Goal: Task Accomplishment & Management: Manage account settings

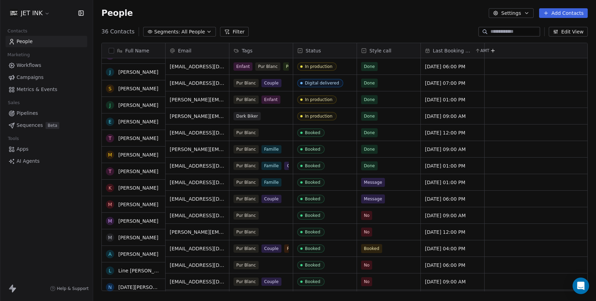
scroll to position [69, 0]
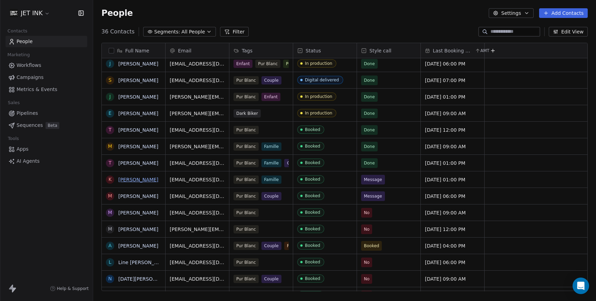
click at [147, 180] on link "[PERSON_NAME]" at bounding box center [138, 180] width 40 height 6
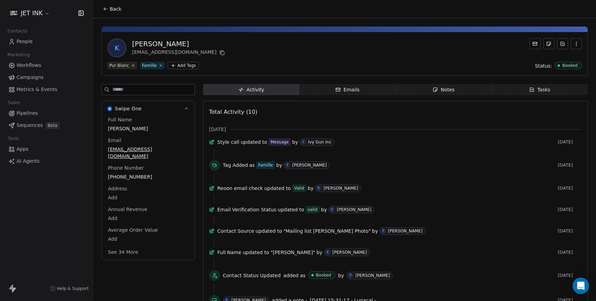
click at [419, 90] on span "Notes Notes" at bounding box center [444, 89] width 96 height 11
click at [447, 92] on div "Notes" at bounding box center [444, 89] width 22 height 7
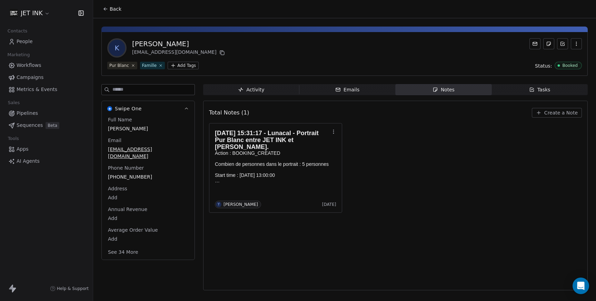
click at [559, 113] on span "Create a Note" at bounding box center [561, 112] width 33 height 7
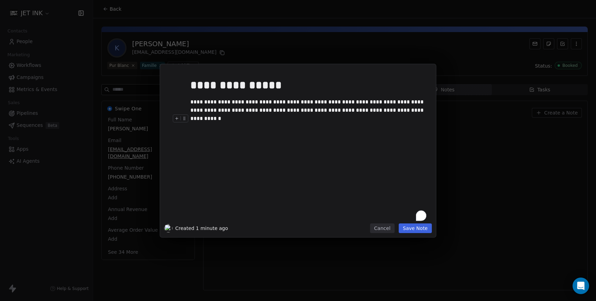
click at [426, 229] on button "Save Note" at bounding box center [415, 229] width 33 height 10
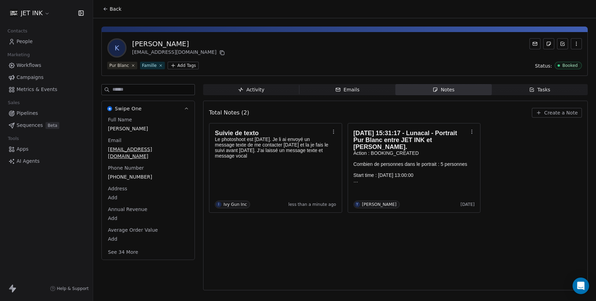
click at [29, 41] on span "People" at bounding box center [25, 41] width 16 height 7
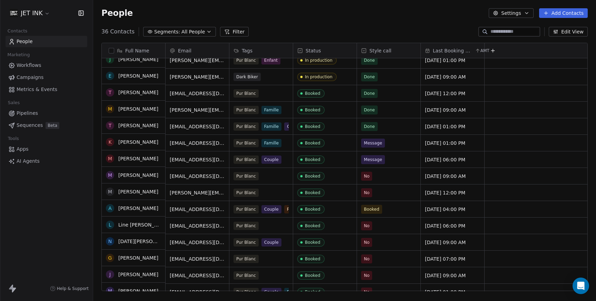
scroll to position [104, 0]
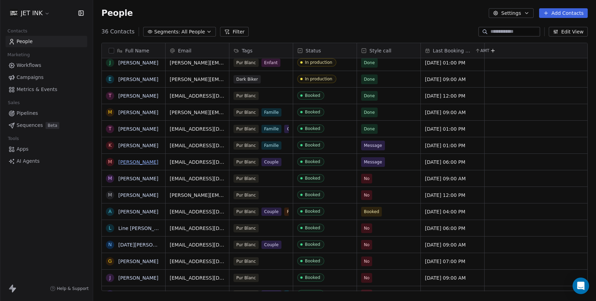
click at [131, 162] on link "[PERSON_NAME]" at bounding box center [138, 162] width 40 height 6
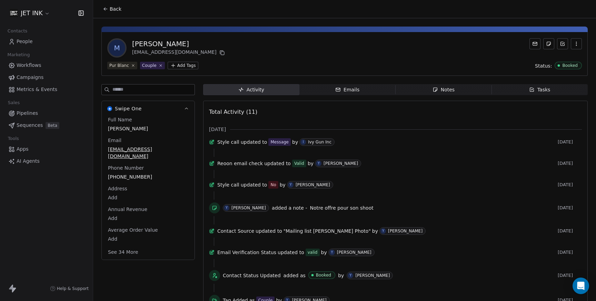
click at [443, 91] on div "Notes" at bounding box center [444, 89] width 22 height 7
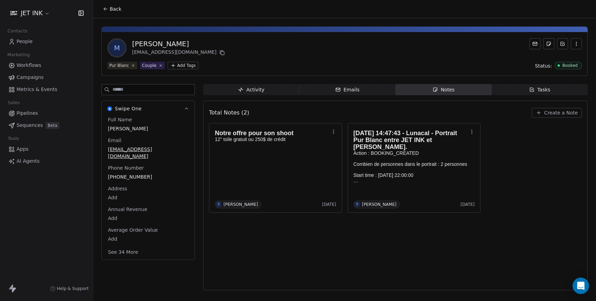
click at [548, 111] on span "Create a Note" at bounding box center [561, 112] width 33 height 7
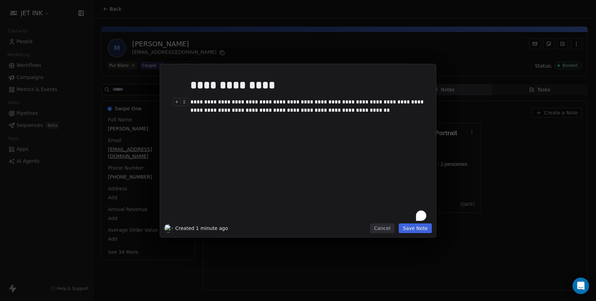
click at [257, 111] on div "**********" at bounding box center [309, 106] width 236 height 17
click at [195, 105] on div "**********" at bounding box center [309, 106] width 236 height 17
click at [369, 105] on div "**********" at bounding box center [309, 106] width 236 height 17
click at [406, 101] on div "**********" at bounding box center [309, 106] width 236 height 17
click at [232, 112] on div "**********" at bounding box center [309, 106] width 236 height 17
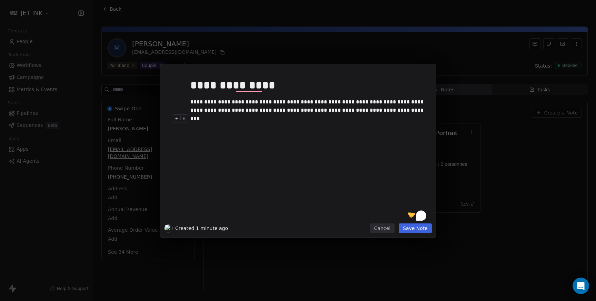
click at [365, 115] on div "To enrich screen reader interactions, please activate Accessibility in Grammarl…" at bounding box center [309, 119] width 236 height 8
click at [368, 111] on div "**********" at bounding box center [309, 106] width 236 height 17
click at [418, 226] on button "Save Note" at bounding box center [415, 229] width 33 height 10
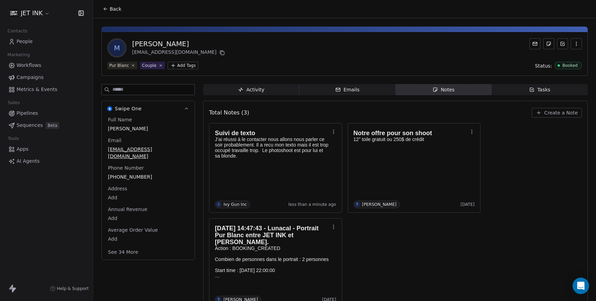
click at [26, 43] on span "People" at bounding box center [25, 41] width 16 height 7
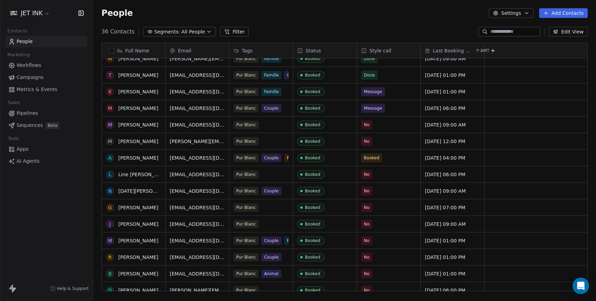
scroll to position [162, 0]
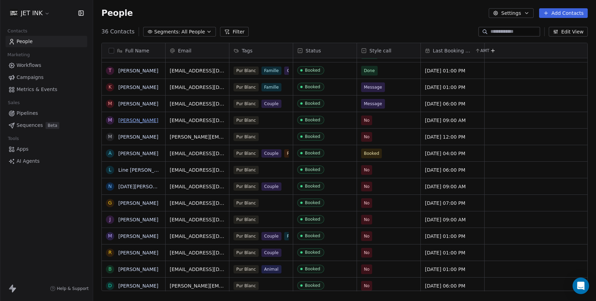
click at [140, 123] on link "[PERSON_NAME]" at bounding box center [138, 121] width 40 height 6
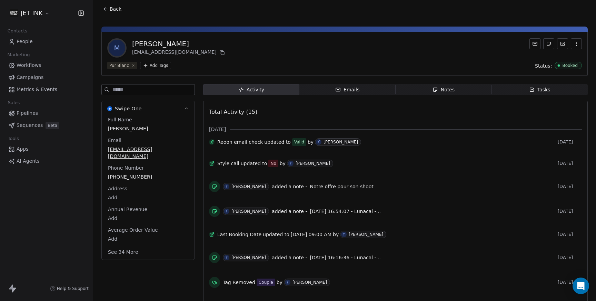
click at [456, 92] on span "Notes Notes" at bounding box center [444, 89] width 96 height 11
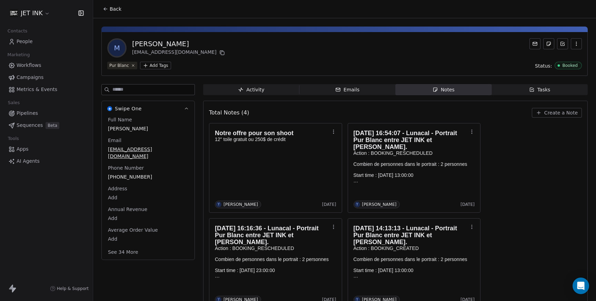
click at [565, 114] on span "Create a Note" at bounding box center [561, 112] width 33 height 7
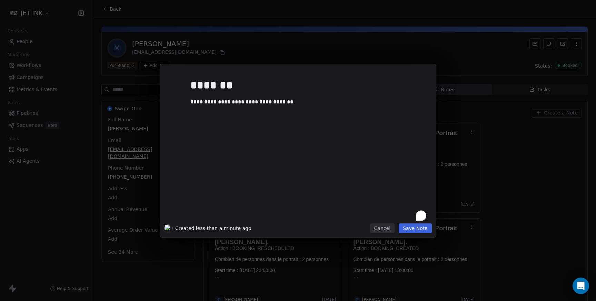
click at [414, 231] on button "Save Note" at bounding box center [415, 229] width 33 height 10
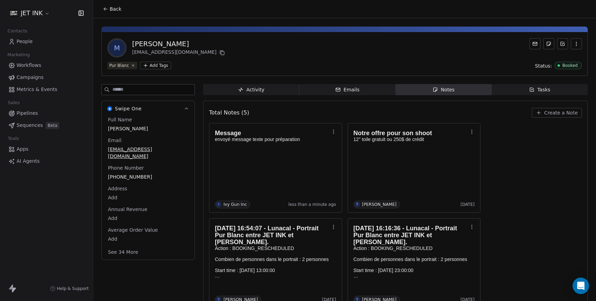
click at [108, 11] on icon at bounding box center [106, 9] width 6 height 6
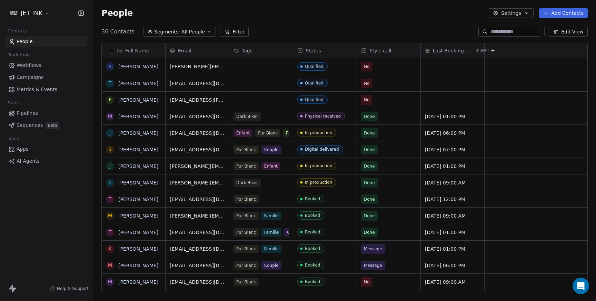
scroll to position [265, 503]
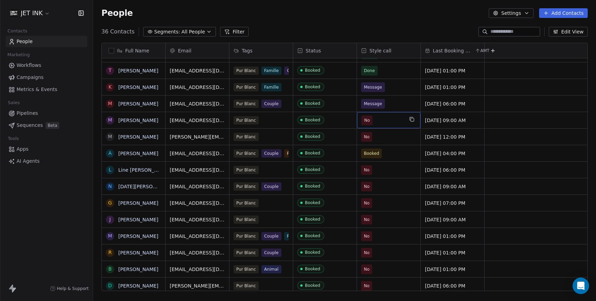
click at [368, 121] on span "No" at bounding box center [367, 120] width 6 height 7
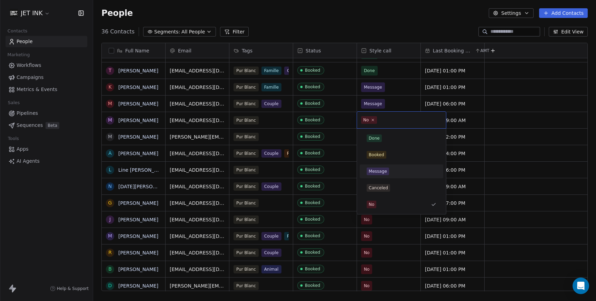
click at [377, 172] on div "Message" at bounding box center [378, 171] width 18 height 6
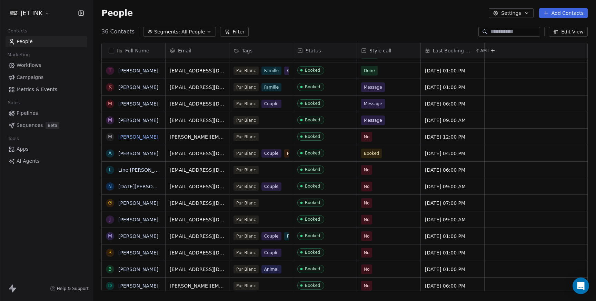
click at [146, 137] on link "[PERSON_NAME]" at bounding box center [138, 137] width 40 height 6
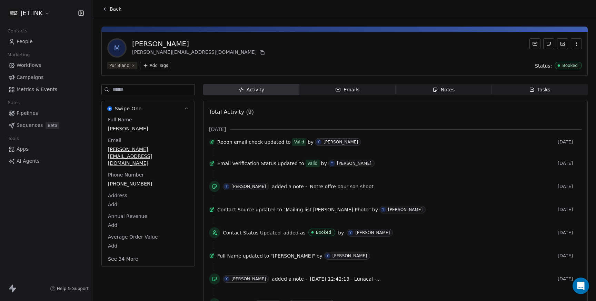
click at [451, 91] on div "Notes" at bounding box center [444, 89] width 22 height 7
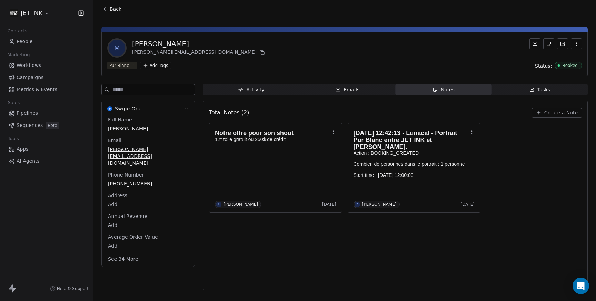
click at [554, 111] on span "Create a Note" at bounding box center [561, 112] width 33 height 7
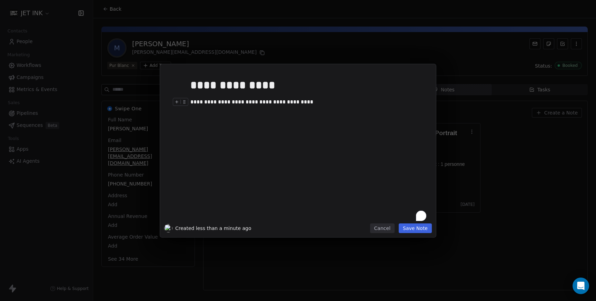
click at [209, 104] on div "**********" at bounding box center [309, 102] width 236 height 8
click at [308, 102] on div "**********" at bounding box center [309, 102] width 236 height 8
click at [423, 229] on button "Save Note" at bounding box center [415, 229] width 33 height 10
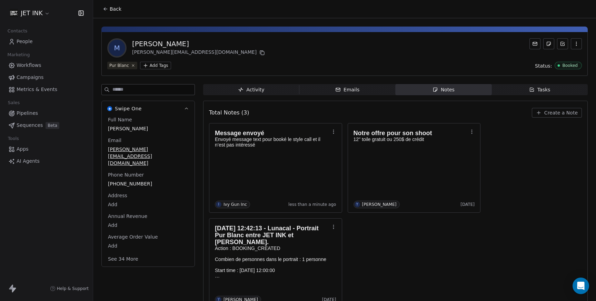
click at [26, 41] on span "People" at bounding box center [25, 41] width 16 height 7
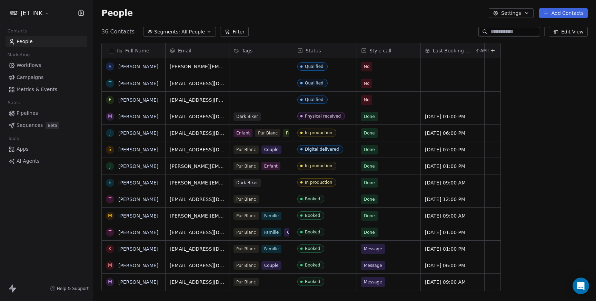
scroll to position [265, 503]
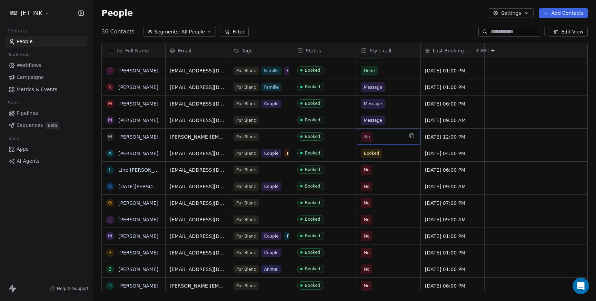
click at [369, 138] on span "No" at bounding box center [367, 137] width 6 height 7
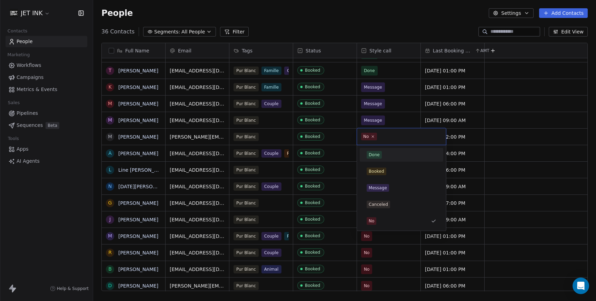
click at [376, 154] on div "Done" at bounding box center [374, 155] width 11 height 6
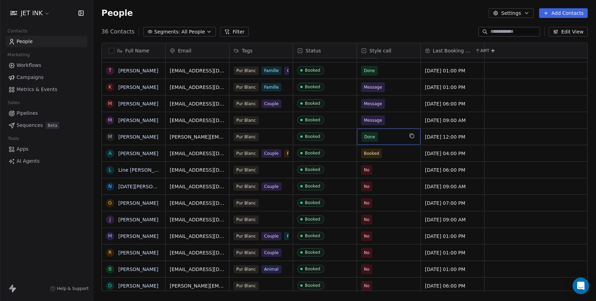
click at [370, 137] on span "Done" at bounding box center [369, 137] width 11 height 7
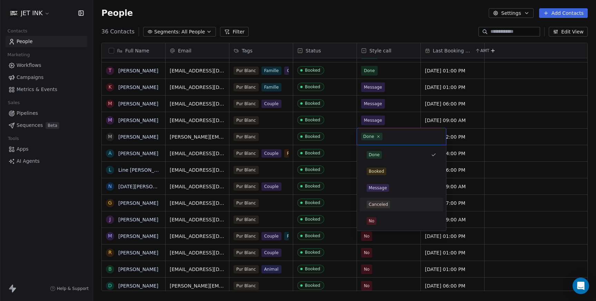
click at [387, 206] on div "Canceled" at bounding box center [378, 205] width 19 height 6
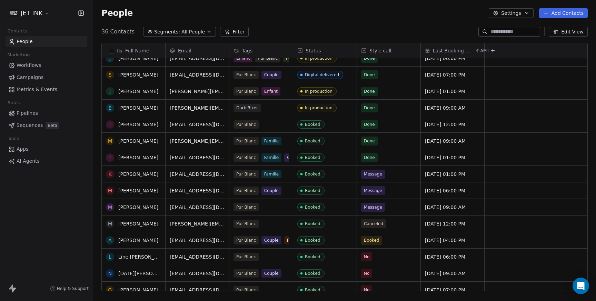
scroll to position [128, 0]
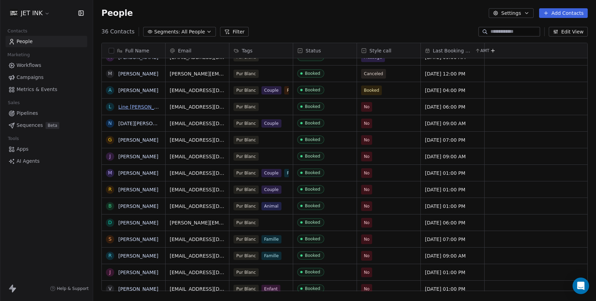
click at [139, 108] on link "Line [PERSON_NAME]" at bounding box center [144, 107] width 52 height 6
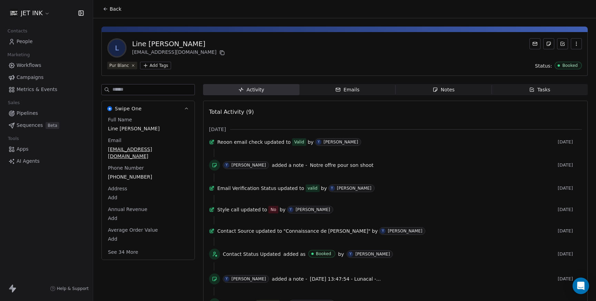
click at [443, 93] on div "Notes" at bounding box center [444, 89] width 22 height 7
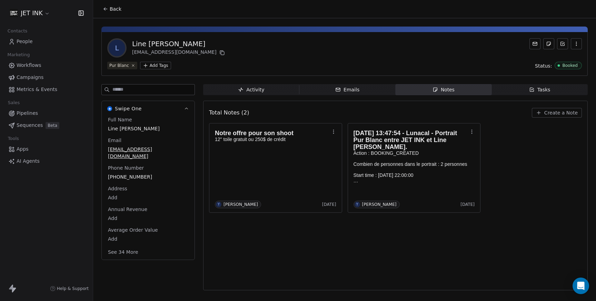
click at [560, 111] on span "Create a Note" at bounding box center [561, 112] width 33 height 7
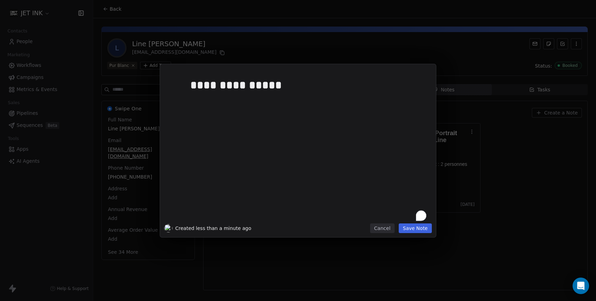
click at [269, 124] on div "**********" at bounding box center [309, 147] width 236 height 147
click at [418, 230] on button "Save Note" at bounding box center [415, 229] width 33 height 10
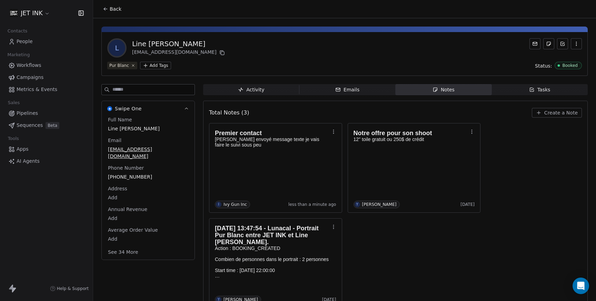
click at [26, 41] on span "People" at bounding box center [25, 41] width 16 height 7
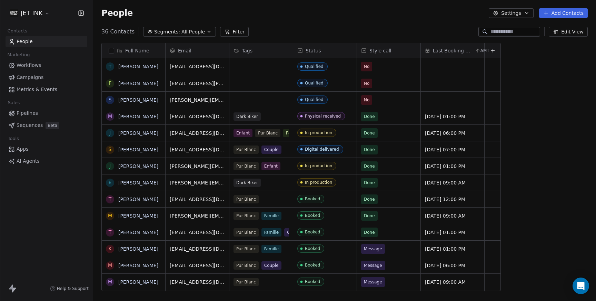
scroll to position [265, 503]
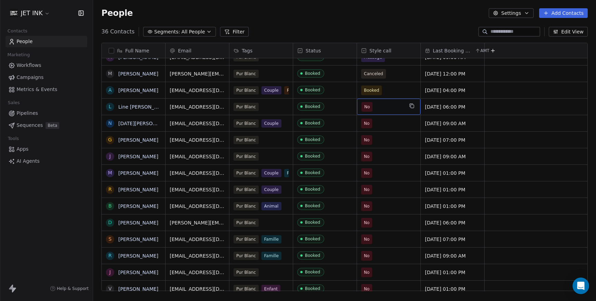
click at [369, 109] on span "No" at bounding box center [367, 107] width 6 height 7
click at [368, 106] on span "No" at bounding box center [367, 107] width 6 height 7
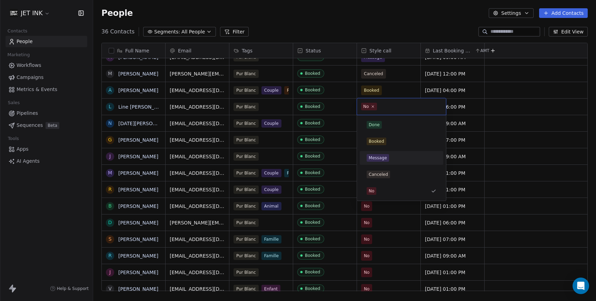
click at [384, 159] on div "Message" at bounding box center [378, 158] width 18 height 6
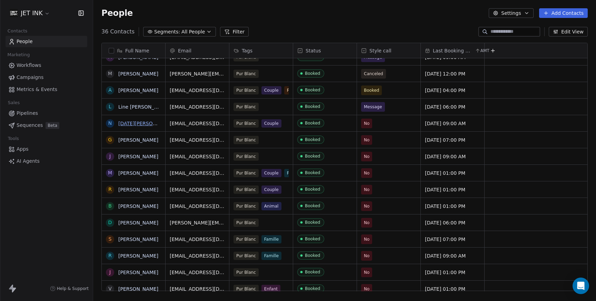
click at [140, 124] on link "[DATE][PERSON_NAME]" at bounding box center [146, 124] width 57 height 6
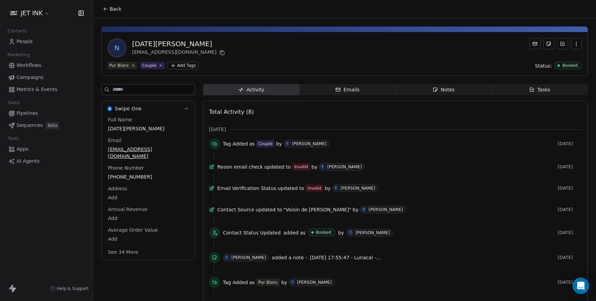
click at [460, 90] on span "Notes Notes" at bounding box center [444, 89] width 96 height 11
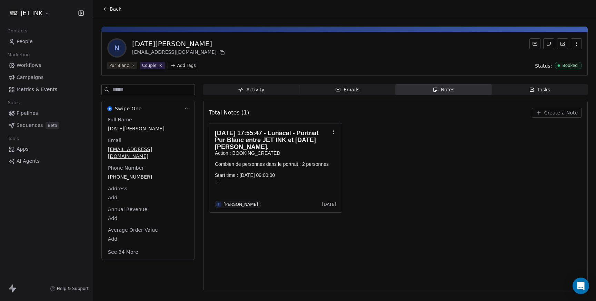
click at [562, 116] on span "Create a Note" at bounding box center [561, 112] width 33 height 7
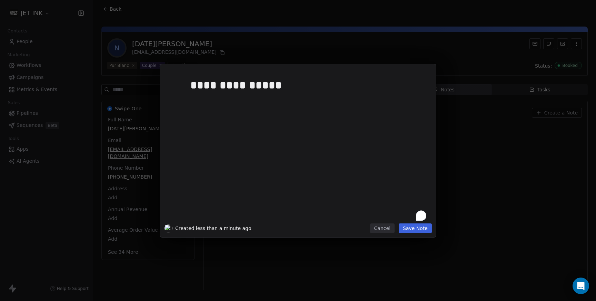
click at [236, 125] on div "**********" at bounding box center [309, 147] width 236 height 147
click at [416, 228] on button "Save Note" at bounding box center [415, 229] width 33 height 10
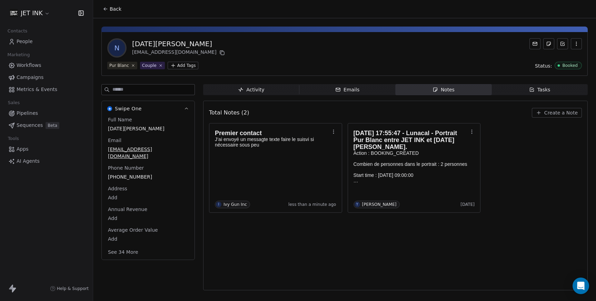
click at [25, 43] on span "People" at bounding box center [25, 41] width 16 height 7
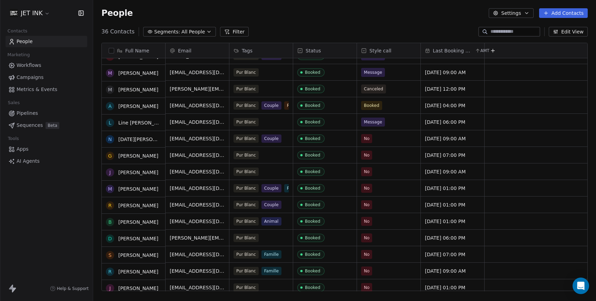
scroll to position [210, 0]
click at [367, 139] on span "No" at bounding box center [367, 138] width 6 height 7
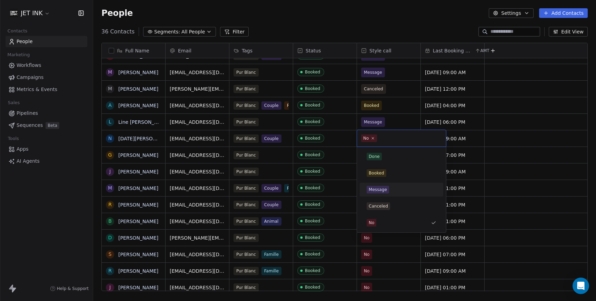
click at [374, 191] on div "Message" at bounding box center [378, 190] width 18 height 6
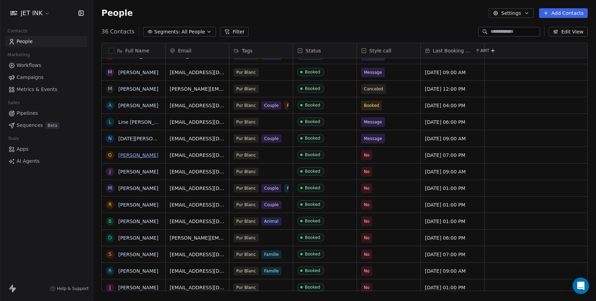
click at [136, 155] on link "[PERSON_NAME]" at bounding box center [138, 156] width 40 height 6
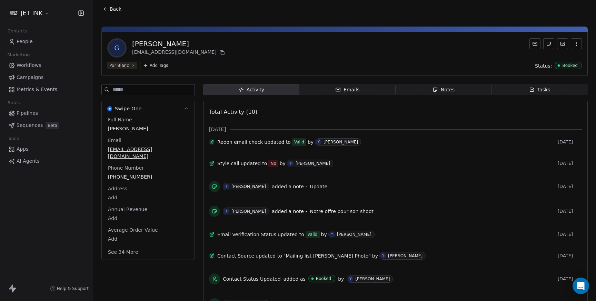
click at [106, 8] on icon at bounding box center [106, 9] width 6 height 6
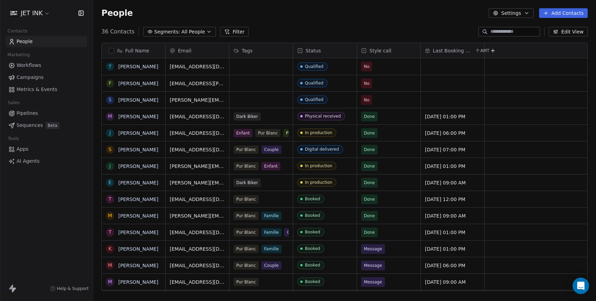
scroll to position [265, 503]
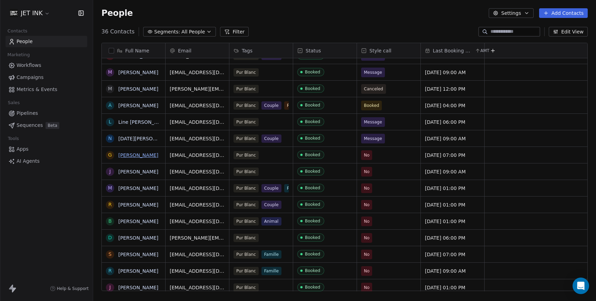
click at [128, 157] on link "[PERSON_NAME]" at bounding box center [138, 156] width 40 height 6
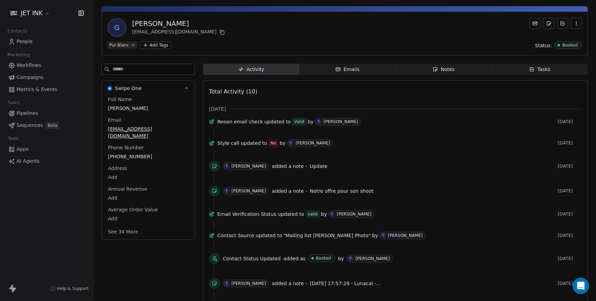
scroll to position [21, 0]
click at [453, 70] on div "Notes" at bounding box center [444, 68] width 22 height 7
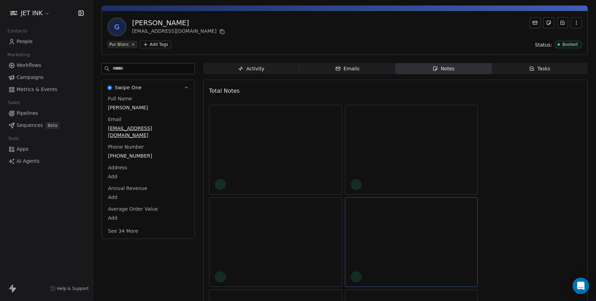
scroll to position [16, 0]
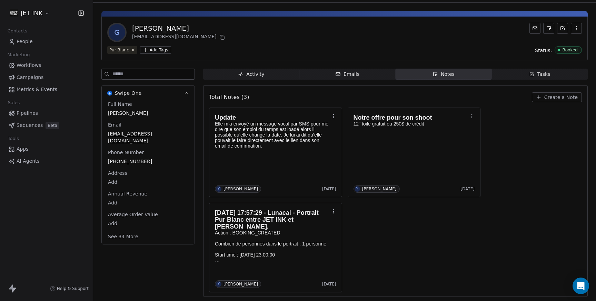
click at [559, 98] on span "Create a Note" at bounding box center [561, 97] width 33 height 7
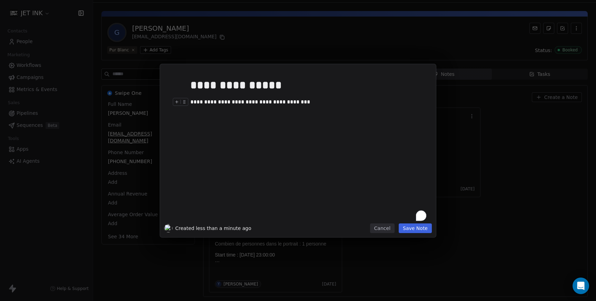
click at [195, 106] on div "**********" at bounding box center [309, 102] width 236 height 8
click at [311, 104] on div "**********" at bounding box center [309, 102] width 236 height 8
click at [251, 103] on div "**********" at bounding box center [309, 102] width 236 height 8
click at [417, 229] on button "Save Note" at bounding box center [415, 229] width 33 height 10
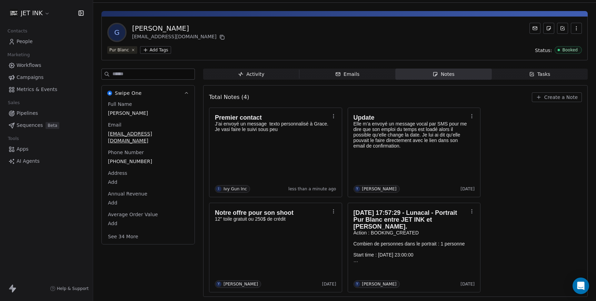
click at [21, 42] on span "People" at bounding box center [25, 41] width 16 height 7
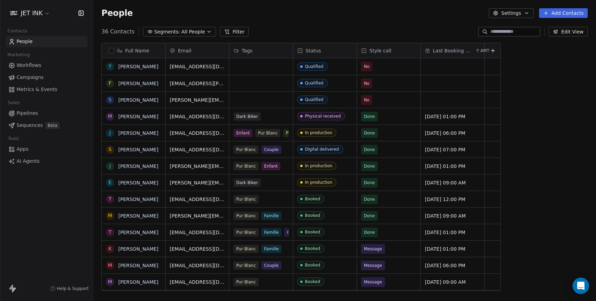
scroll to position [265, 503]
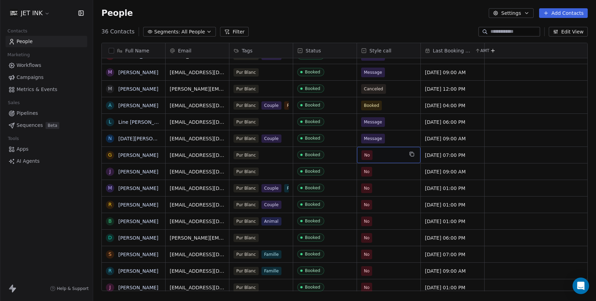
click at [367, 159] on span "No" at bounding box center [367, 155] width 11 height 10
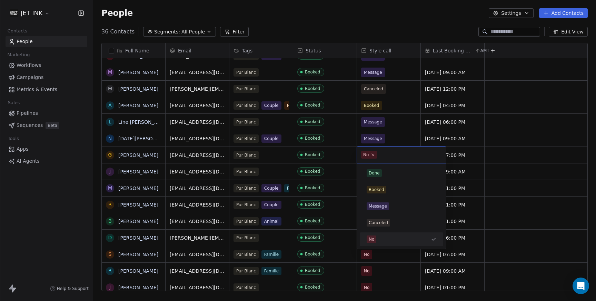
click at [367, 159] on div "No" at bounding box center [401, 155] width 89 height 17
click at [380, 206] on div "Message" at bounding box center [378, 206] width 18 height 6
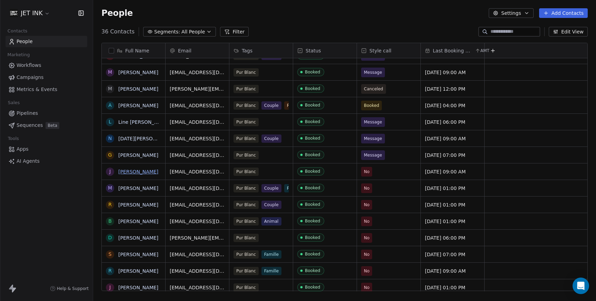
click at [133, 173] on link "[PERSON_NAME]" at bounding box center [138, 172] width 40 height 6
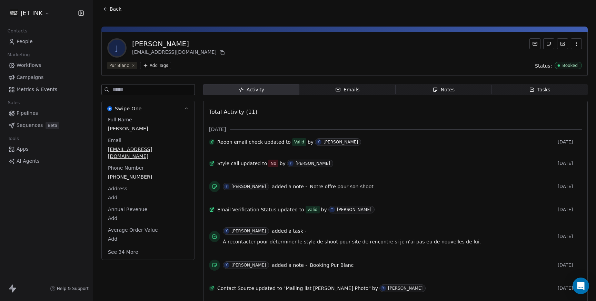
click at [439, 94] on span "Notes Notes" at bounding box center [444, 89] width 96 height 11
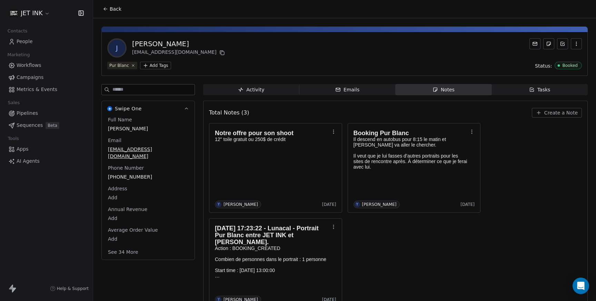
click at [556, 114] on span "Create a Note" at bounding box center [561, 112] width 33 height 7
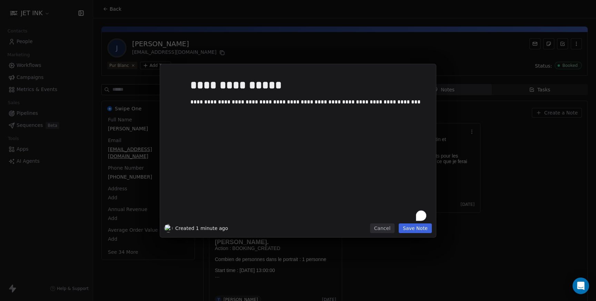
click at [417, 229] on button "Save Note" at bounding box center [415, 229] width 33 height 10
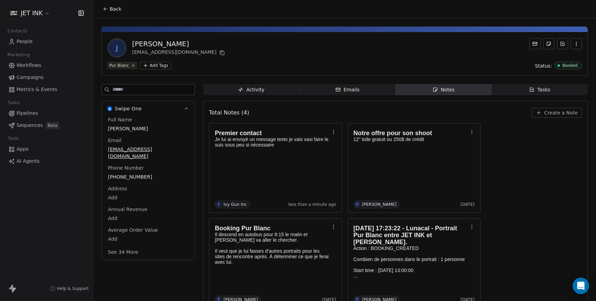
click at [23, 42] on span "People" at bounding box center [25, 41] width 16 height 7
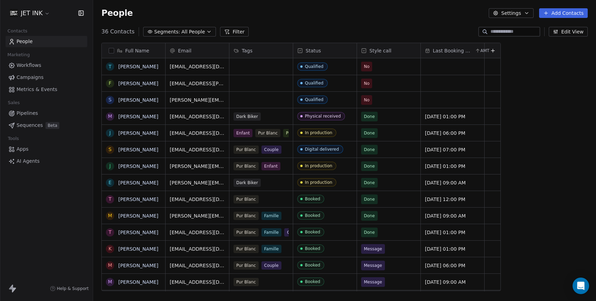
scroll to position [265, 503]
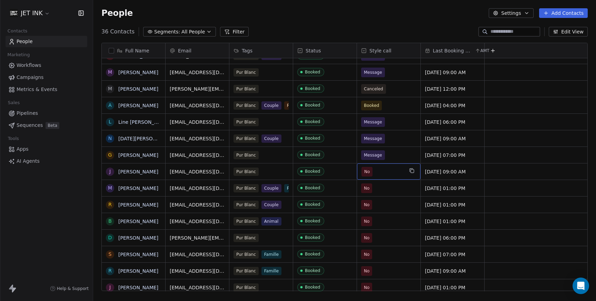
click at [369, 173] on span "No" at bounding box center [367, 171] width 6 height 7
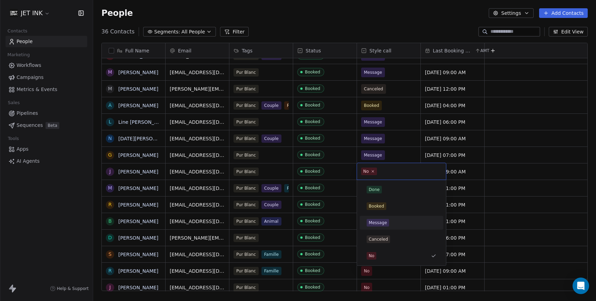
click at [376, 220] on div "Message" at bounding box center [378, 223] width 18 height 6
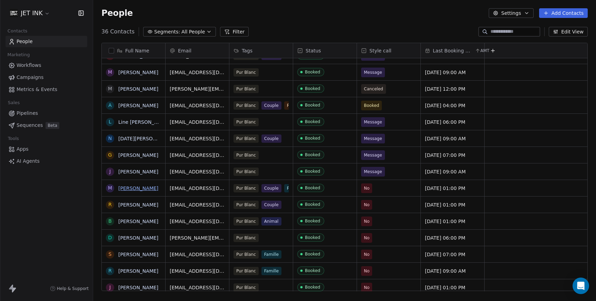
click at [138, 190] on link "[PERSON_NAME]" at bounding box center [138, 189] width 40 height 6
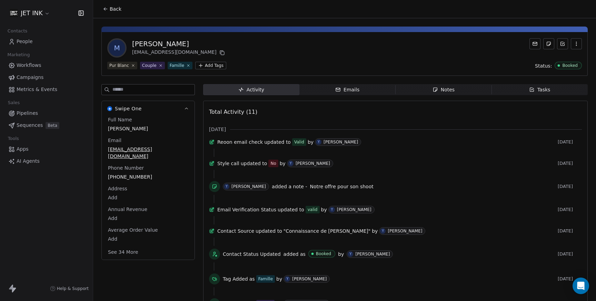
click at [456, 92] on span "Notes Notes" at bounding box center [444, 89] width 96 height 11
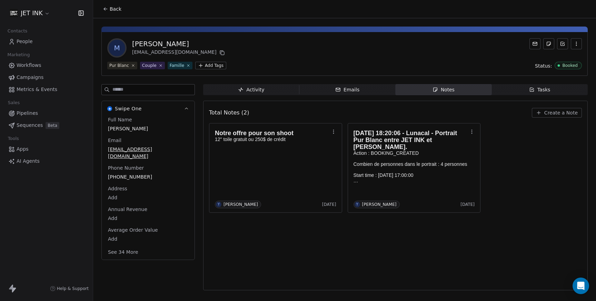
click at [551, 114] on span "Create a Note" at bounding box center [561, 112] width 33 height 7
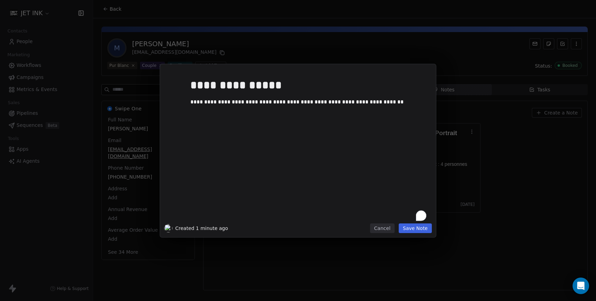
click at [417, 232] on button "Save Note" at bounding box center [415, 229] width 33 height 10
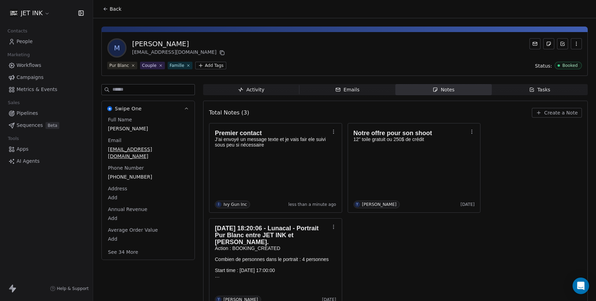
click at [26, 43] on span "People" at bounding box center [25, 41] width 16 height 7
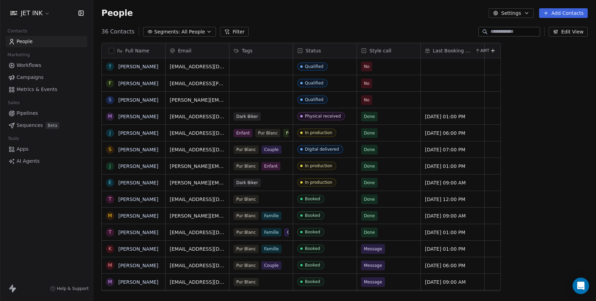
scroll to position [265, 503]
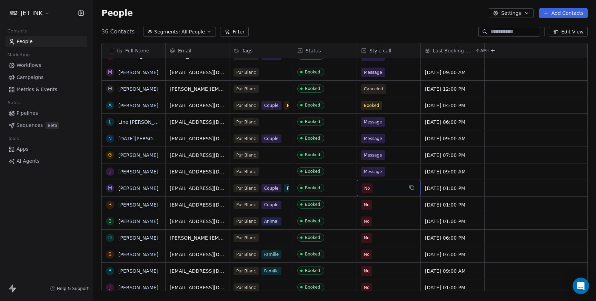
click at [368, 190] on span "No" at bounding box center [367, 188] width 6 height 7
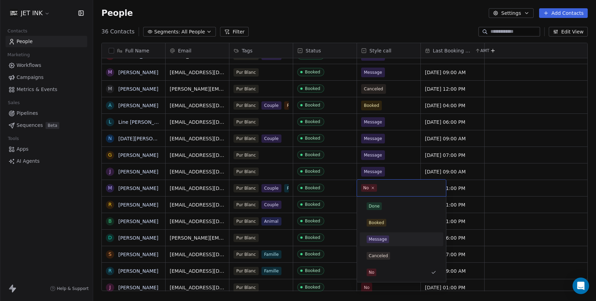
click at [374, 242] on div "Message" at bounding box center [378, 239] width 18 height 6
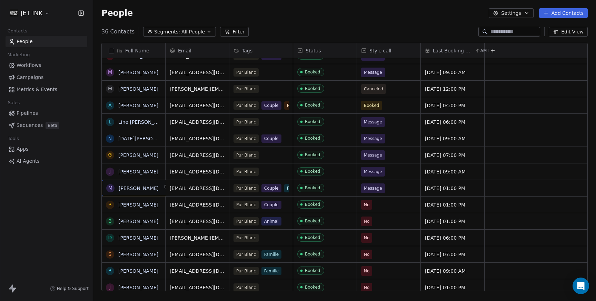
click at [129, 192] on span "[PERSON_NAME]" at bounding box center [139, 188] width 40 height 7
click at [72, 181] on html "JET INK Contacts People Marketing Workflows Campaigns Metrics & Events Sales Pi…" at bounding box center [298, 150] width 596 height 301
click at [110, 191] on button "grid" at bounding box center [110, 189] width 6 height 6
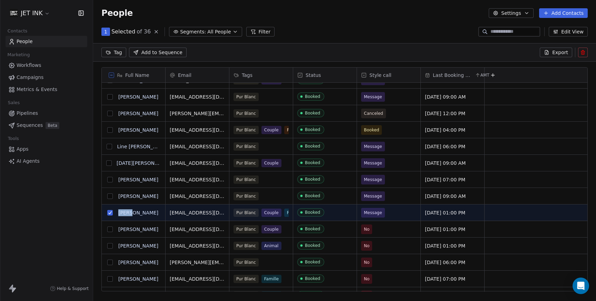
click at [110, 191] on div "S [PERSON_NAME] T [PERSON_NAME] F [PERSON_NAME] M [PERSON_NAME] J [PERSON_NAME]…" at bounding box center [134, 171] width 64 height 596
click at [130, 215] on span "[PERSON_NAME]" at bounding box center [139, 212] width 40 height 7
click at [527, 203] on html "JET INK Contacts People Marketing Workflows Campaigns Metrics & Events Sales Pi…" at bounding box center [298, 150] width 596 height 301
click at [110, 213] on button "grid" at bounding box center [110, 213] width 6 height 6
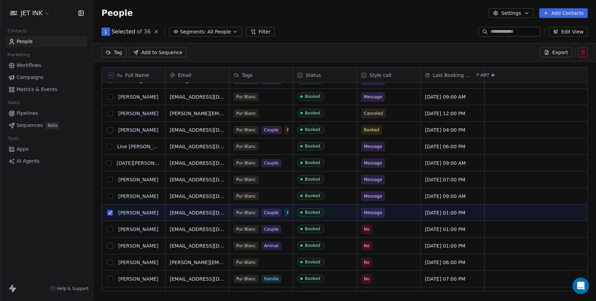
scroll to position [265, 503]
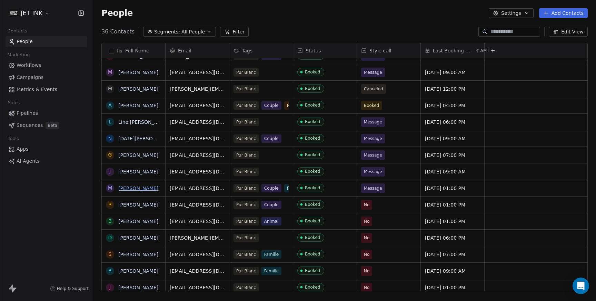
click at [142, 190] on link "[PERSON_NAME]" at bounding box center [138, 189] width 40 height 6
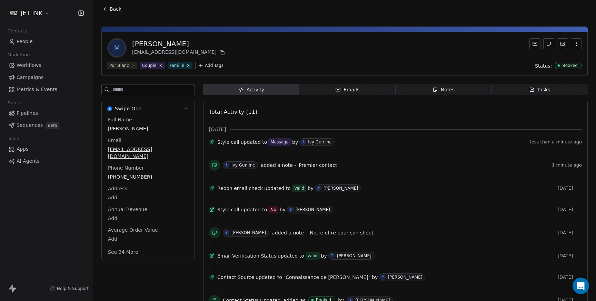
click at [107, 9] on icon at bounding box center [106, 9] width 6 height 6
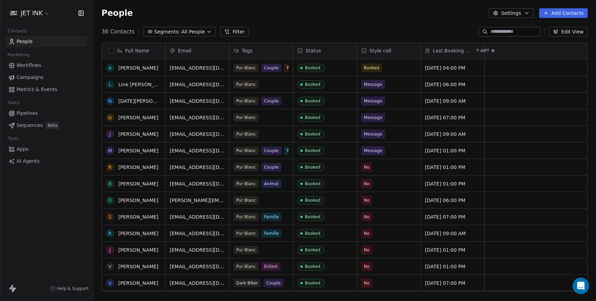
scroll to position [248, 0]
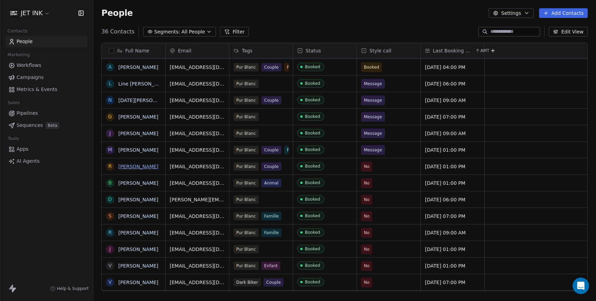
click at [127, 167] on link "[PERSON_NAME]" at bounding box center [138, 167] width 40 height 6
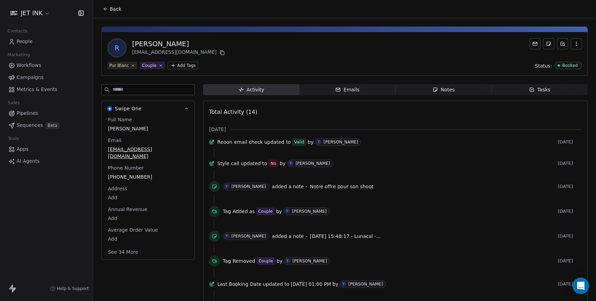
click at [452, 91] on div "Notes" at bounding box center [444, 89] width 22 height 7
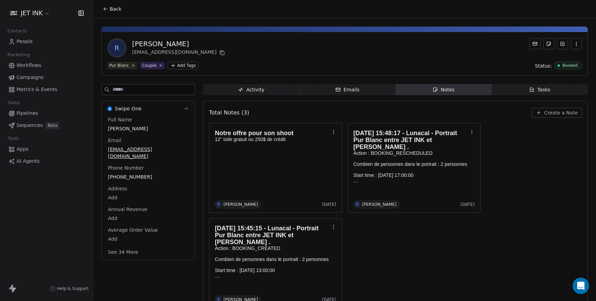
click at [566, 111] on span "Create a Note" at bounding box center [561, 112] width 33 height 7
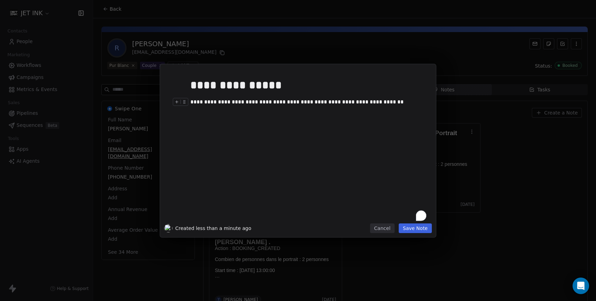
click at [353, 103] on div "**********" at bounding box center [309, 102] width 236 height 8
click at [413, 229] on button "Save Note" at bounding box center [415, 229] width 33 height 10
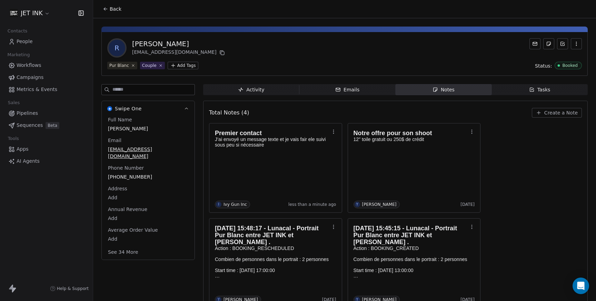
click at [27, 42] on span "People" at bounding box center [25, 41] width 16 height 7
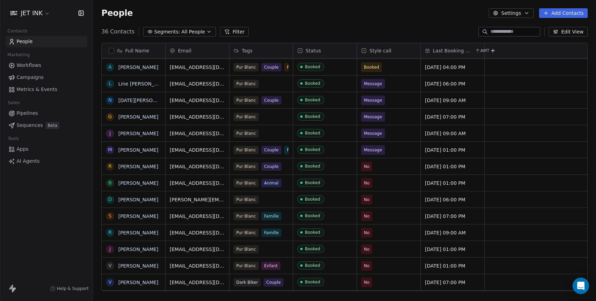
scroll to position [265, 503]
click at [369, 166] on span "No" at bounding box center [367, 166] width 6 height 7
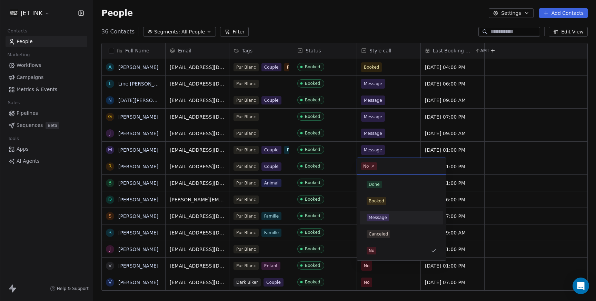
click at [376, 218] on div "Message" at bounding box center [378, 218] width 18 height 6
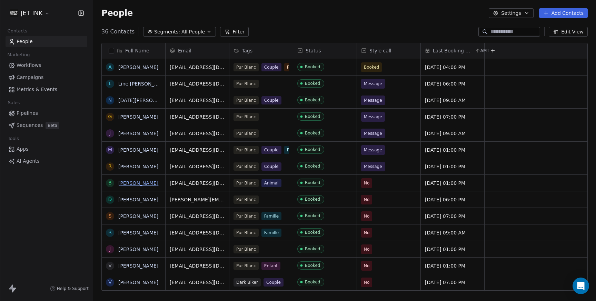
click at [135, 185] on link "[PERSON_NAME]" at bounding box center [138, 184] width 40 height 6
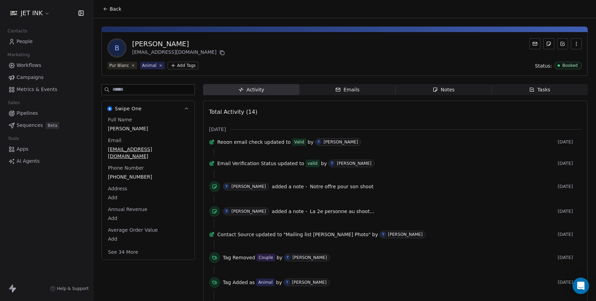
click at [426, 94] on span "Notes Notes" at bounding box center [444, 89] width 96 height 11
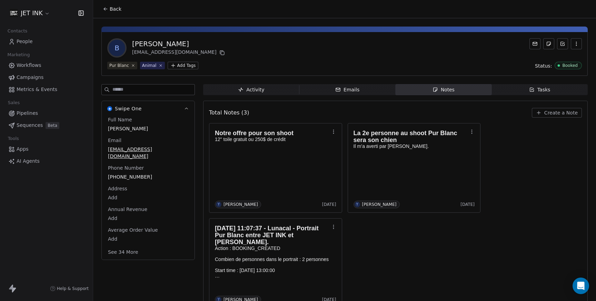
click at [561, 111] on span "Create a Note" at bounding box center [561, 112] width 33 height 7
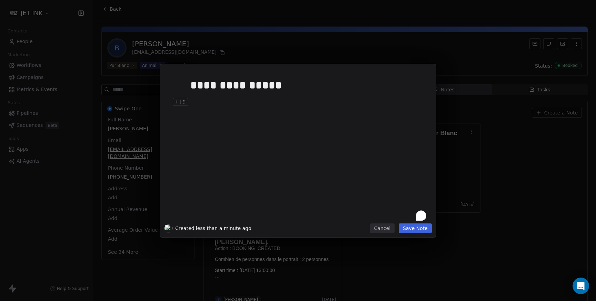
click at [221, 116] on div "**********" at bounding box center [309, 147] width 236 height 147
click at [415, 230] on button "Save Note" at bounding box center [415, 229] width 33 height 10
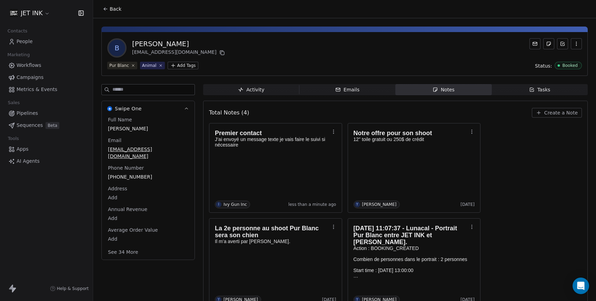
click at [26, 40] on span "People" at bounding box center [25, 41] width 16 height 7
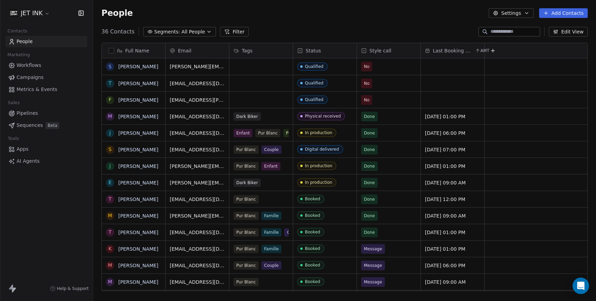
scroll to position [265, 503]
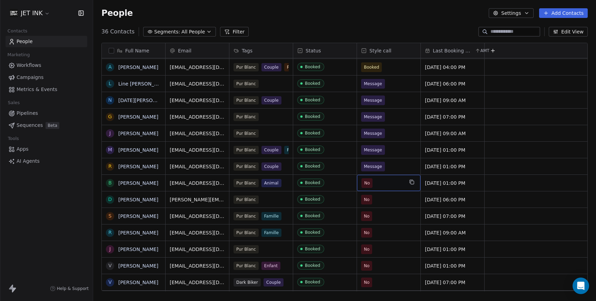
click at [368, 186] on span "No" at bounding box center [367, 183] width 6 height 7
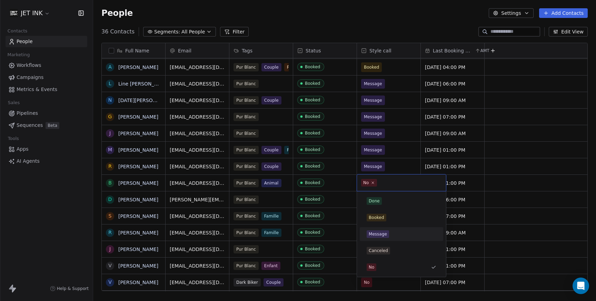
click at [379, 234] on div "Message" at bounding box center [378, 234] width 18 height 6
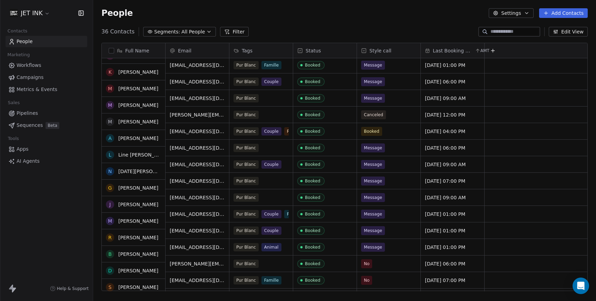
scroll to position [193, 0]
